Goal: Task Accomplishment & Management: Use online tool/utility

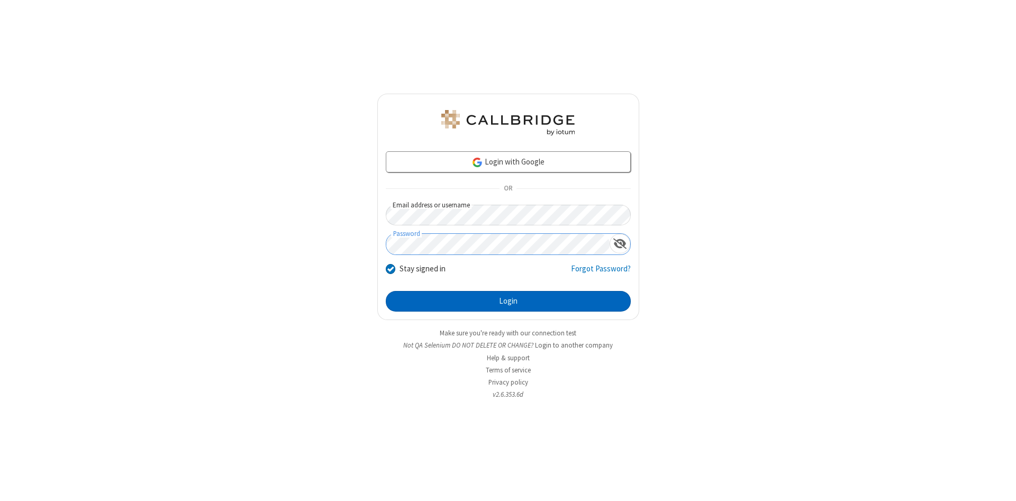
click at [508, 302] on button "Login" at bounding box center [508, 301] width 245 height 21
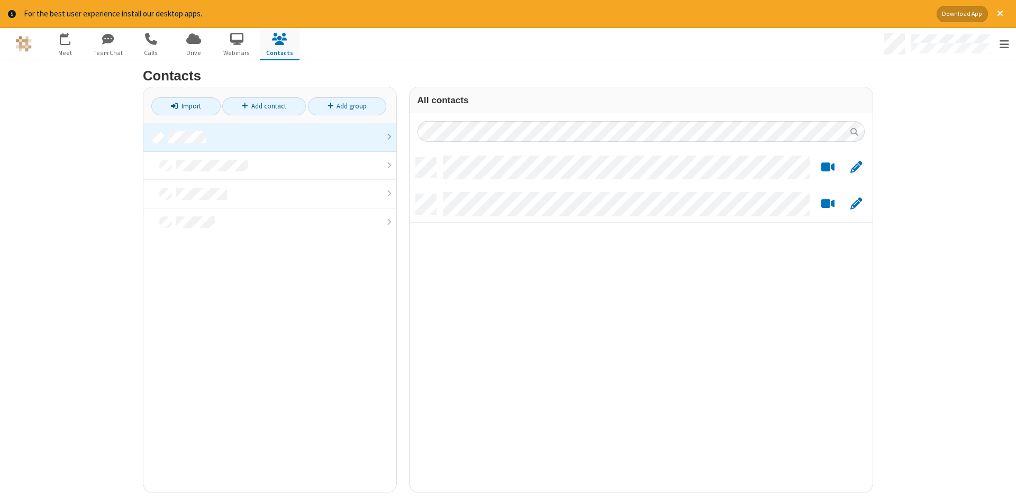
scroll to position [343, 463]
